Goal: Download file/media

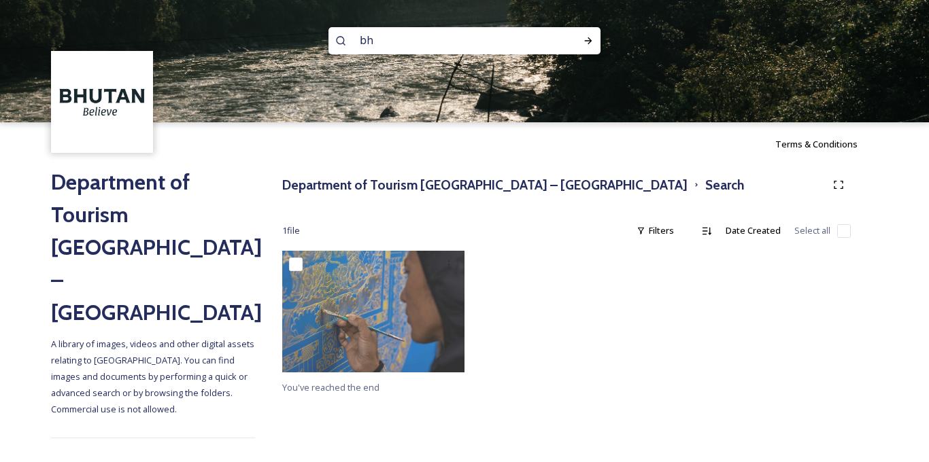
type input "b"
type input "textaile"
type input "taxtile"
click at [587, 38] on icon at bounding box center [588, 40] width 11 height 11
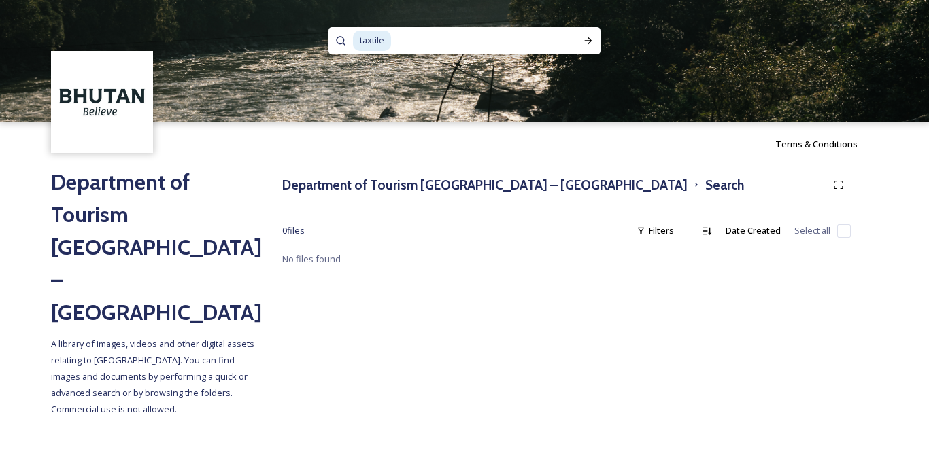
drag, startPoint x: 440, startPoint y: 39, endPoint x: 335, endPoint y: 33, distance: 104.9
click at [335, 33] on div "taxtile" at bounding box center [464, 40] width 272 height 27
type input "t"
click at [585, 37] on icon at bounding box center [588, 40] width 11 height 11
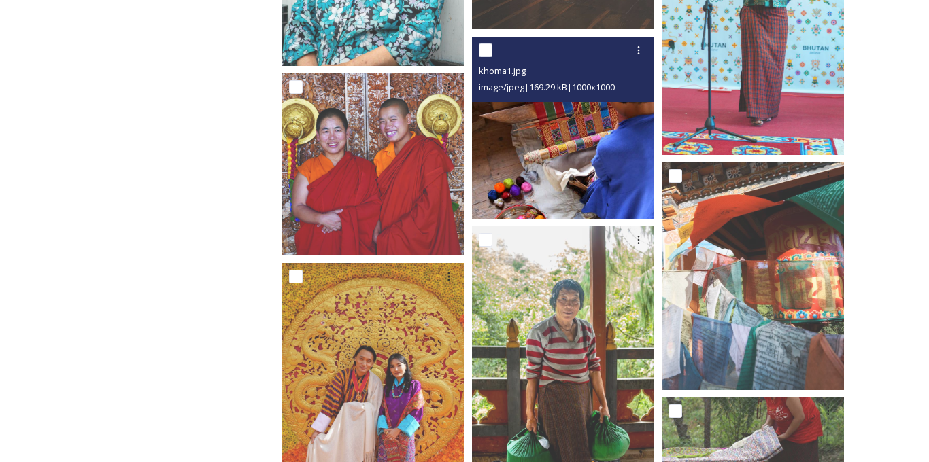
scroll to position [4267, 0]
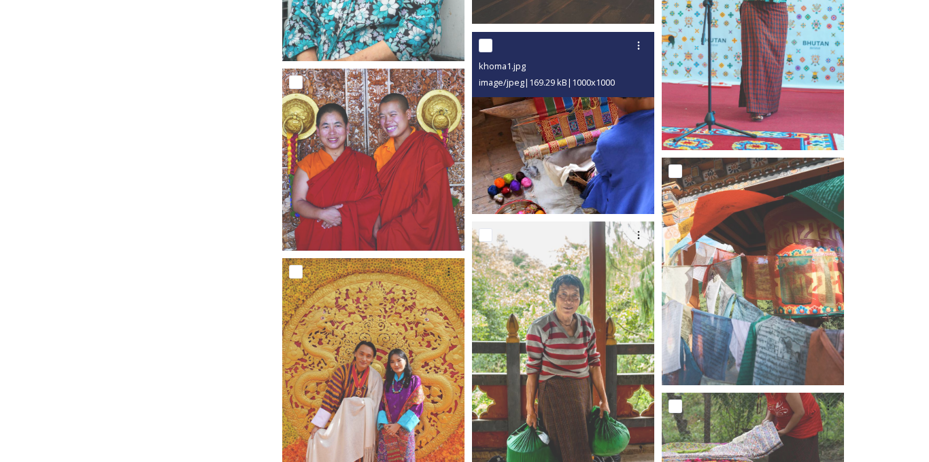
click at [587, 130] on img at bounding box center [563, 123] width 182 height 182
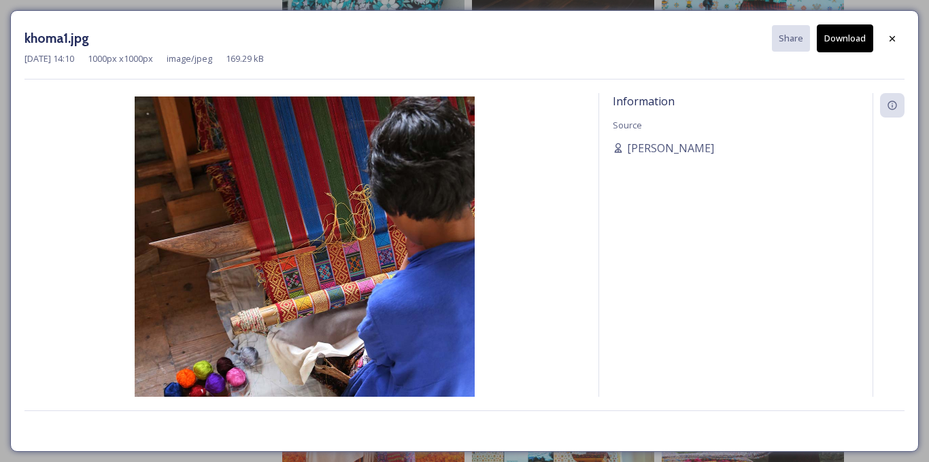
click at [846, 44] on button "Download" at bounding box center [845, 38] width 56 height 28
click at [841, 36] on button "Download" at bounding box center [845, 38] width 56 height 28
click at [892, 37] on icon at bounding box center [892, 38] width 11 height 11
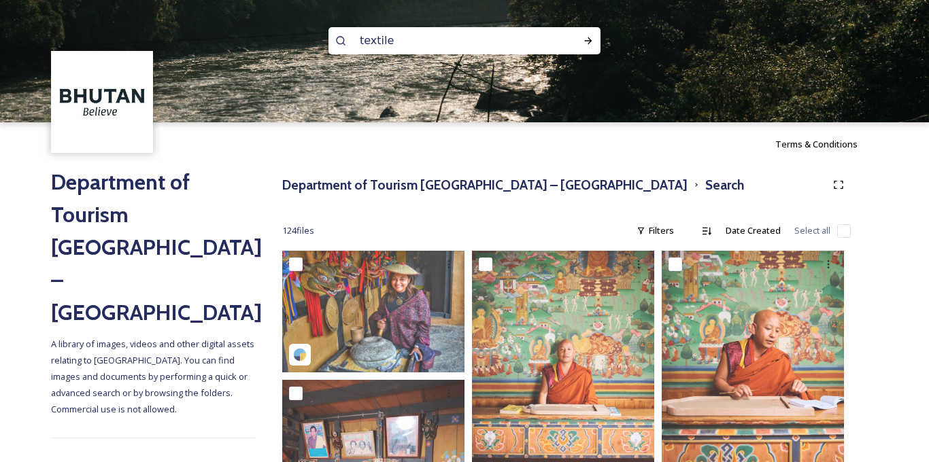
click at [506, 37] on input "textile" at bounding box center [446, 41] width 186 height 30
type input "t"
type input "king and queen"
click at [585, 47] on div "Run Search" at bounding box center [588, 41] width 24 height 24
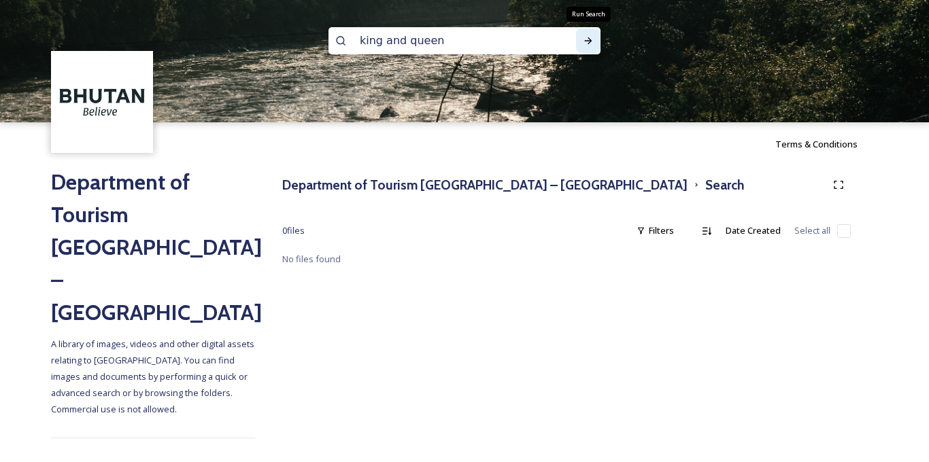
click at [587, 44] on icon at bounding box center [588, 40] width 11 height 11
click at [590, 38] on icon at bounding box center [588, 40] width 11 height 11
drag, startPoint x: 451, startPoint y: 47, endPoint x: 323, endPoint y: 46, distance: 128.5
click at [323, 46] on div "king and queen" at bounding box center [464, 61] width 929 height 122
